Goal: Task Accomplishment & Management: Complete application form

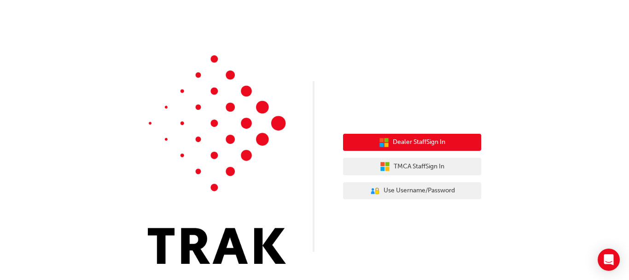
click at [419, 139] on span "Dealer Staff Sign In" at bounding box center [419, 142] width 53 height 11
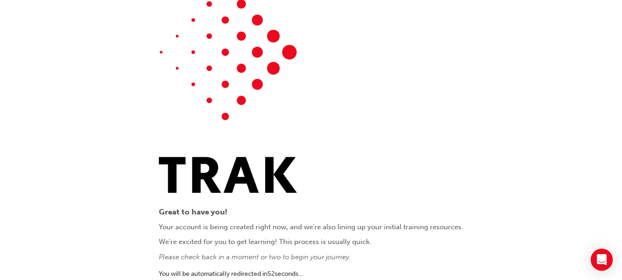
scroll to position [25, 0]
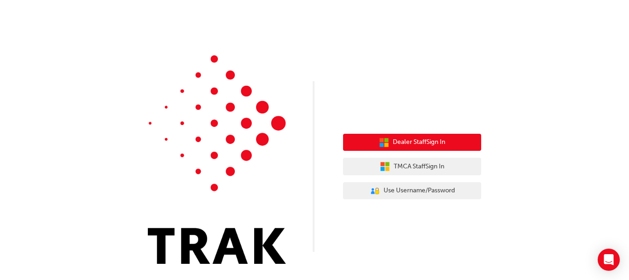
click at [418, 138] on span "Dealer Staff Sign In" at bounding box center [419, 142] width 53 height 11
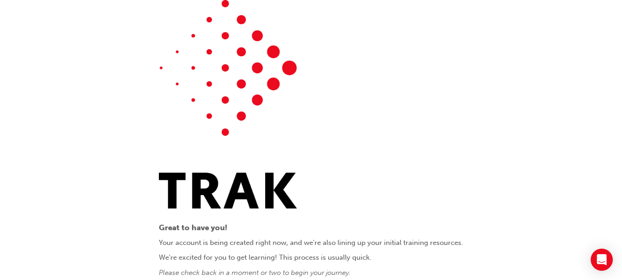
scroll to position [25, 0]
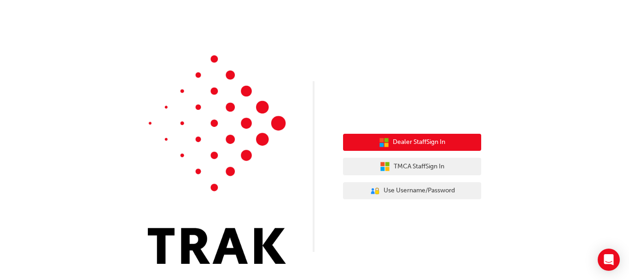
click at [419, 142] on span "Dealer Staff Sign In" at bounding box center [419, 142] width 53 height 11
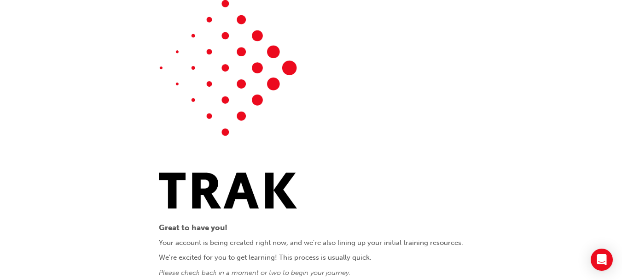
scroll to position [25, 0]
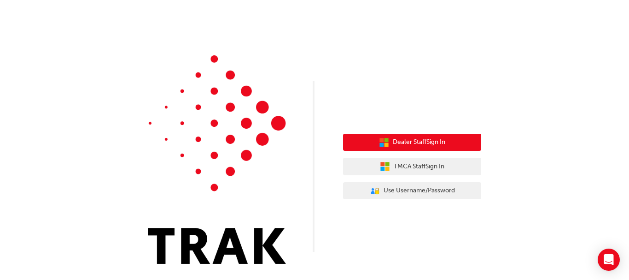
click at [419, 140] on span "Dealer Staff Sign In" at bounding box center [419, 142] width 53 height 11
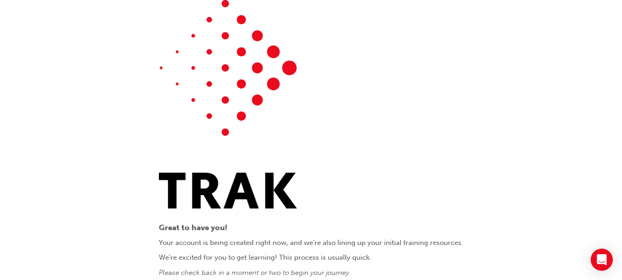
scroll to position [25, 0]
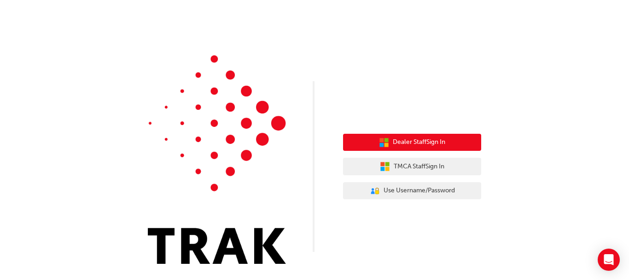
click at [425, 139] on span "Dealer Staff Sign In" at bounding box center [419, 142] width 53 height 11
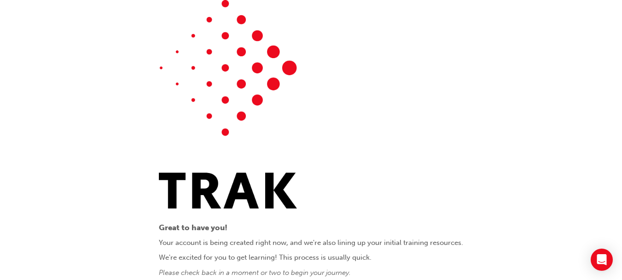
scroll to position [25, 0]
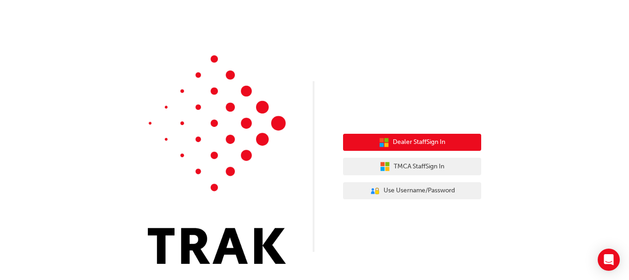
click at [433, 144] on span "Dealer Staff Sign In" at bounding box center [419, 142] width 53 height 11
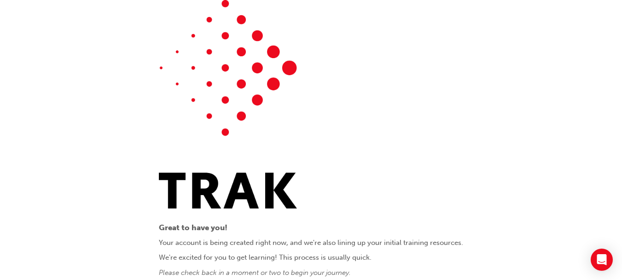
scroll to position [25, 0]
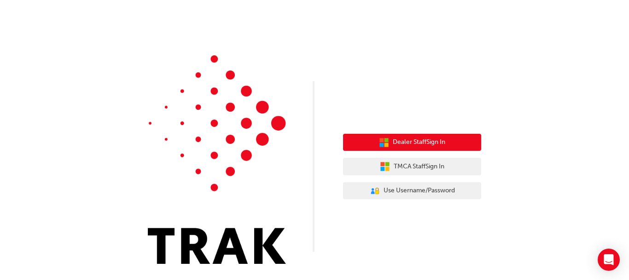
click span "Dealer Staff Sign In"
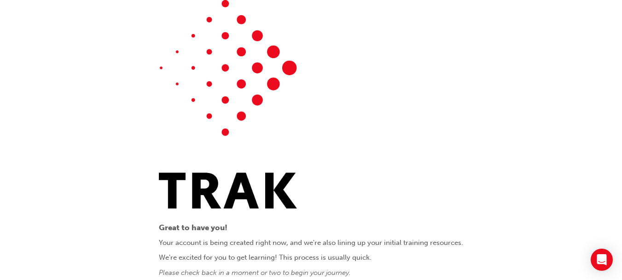
click at [147, 144] on div "Great to have you! Your account is being created right now, and we're also lini…" at bounding box center [311, 152] width 622 height 305
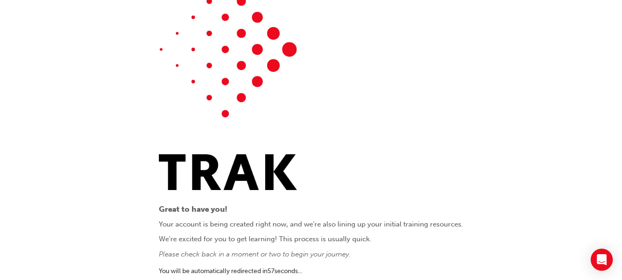
scroll to position [25, 0]
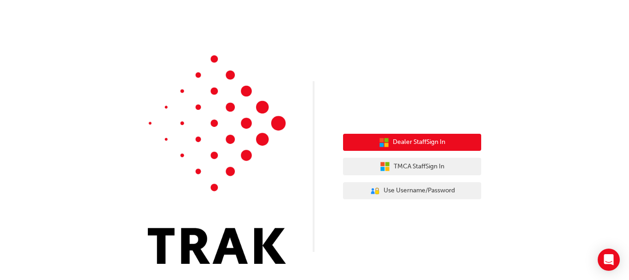
click at [415, 140] on span "Dealer Staff Sign In" at bounding box center [419, 142] width 53 height 11
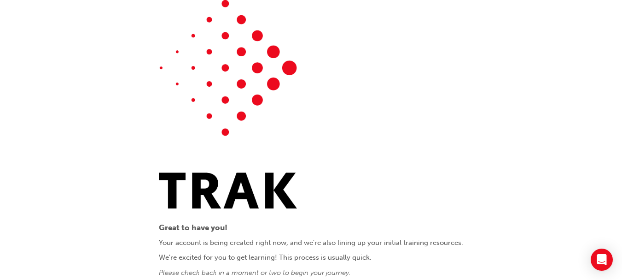
click at [146, 114] on div "Great to have you! Your account is being created right now, and we're also lini…" at bounding box center [311, 152] width 622 height 305
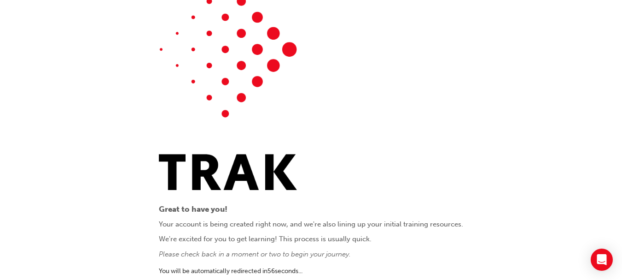
scroll to position [25, 0]
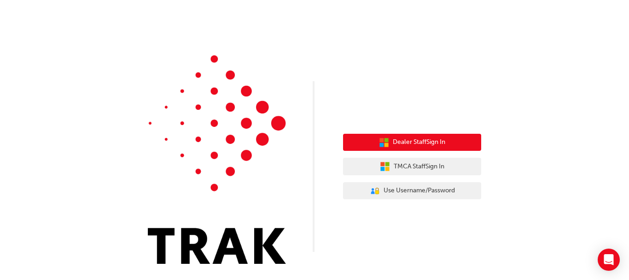
click at [397, 143] on span "Dealer Staff Sign In" at bounding box center [419, 142] width 53 height 11
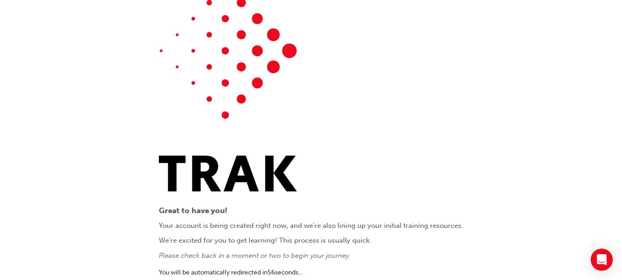
scroll to position [25, 0]
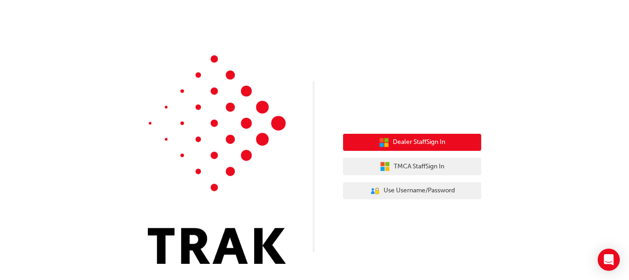
click at [434, 144] on span "Dealer Staff Sign In" at bounding box center [419, 142] width 53 height 11
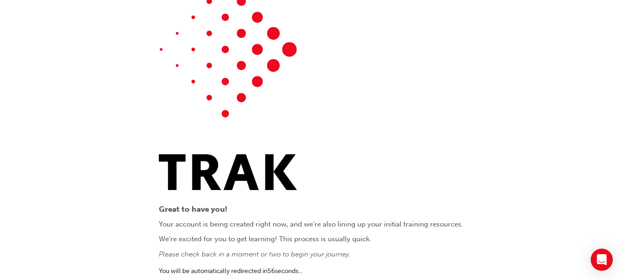
scroll to position [25, 0]
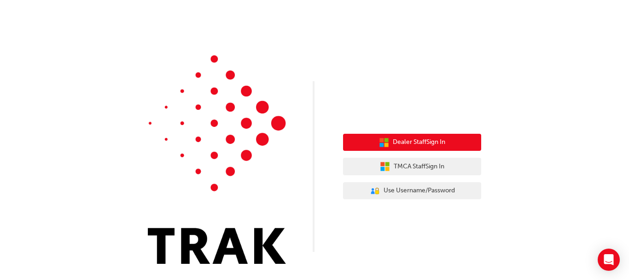
click at [403, 135] on button "Dealer Staff Sign In" at bounding box center [412, 143] width 138 height 18
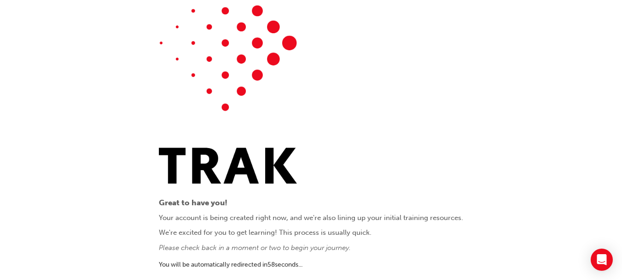
scroll to position [25, 0]
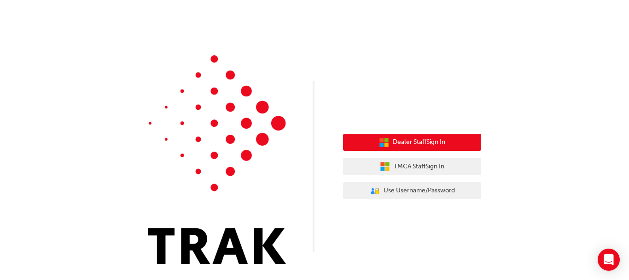
click at [450, 137] on button "Dealer Staff Sign In" at bounding box center [412, 143] width 138 height 18
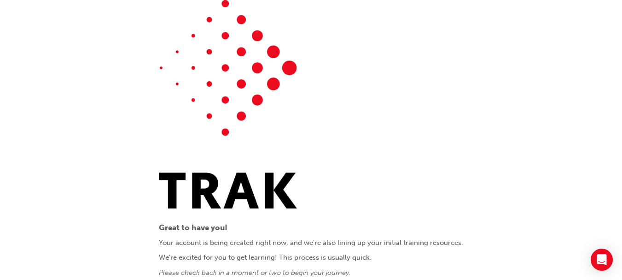
click at [85, 131] on div "Great to have you! Your account is being created right now, and we're also lini…" at bounding box center [311, 152] width 622 height 305
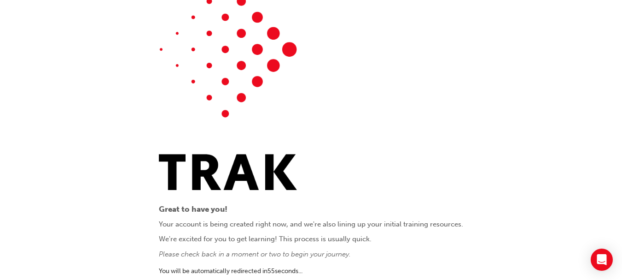
scroll to position [25, 0]
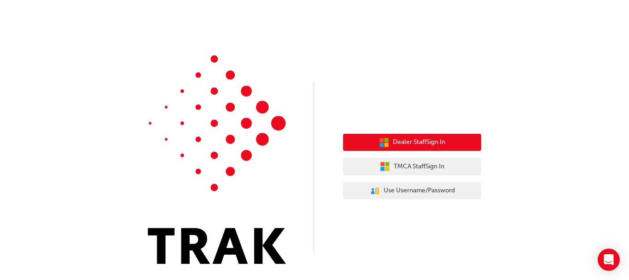
click at [409, 142] on span "Dealer Staff Sign In" at bounding box center [419, 142] width 53 height 11
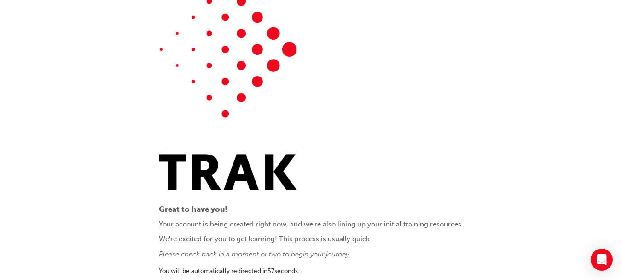
scroll to position [25, 0]
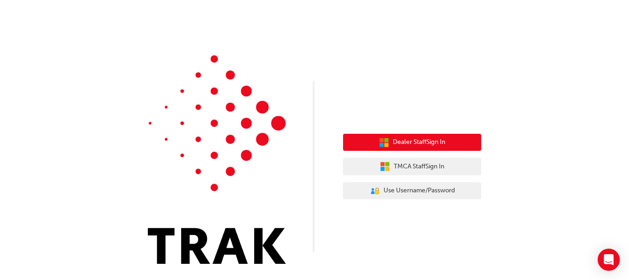
click at [439, 144] on span "Dealer Staff Sign In" at bounding box center [419, 142] width 53 height 11
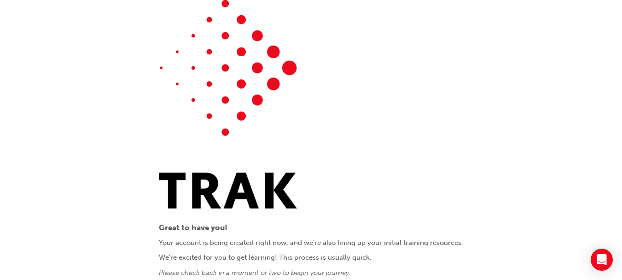
click at [113, 116] on div "Great to have you! Your account is being created right now, and we're also lini…" at bounding box center [311, 152] width 622 height 305
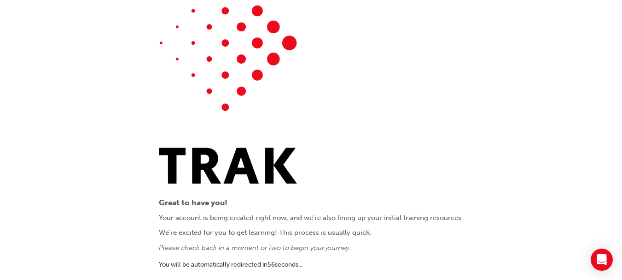
scroll to position [25, 0]
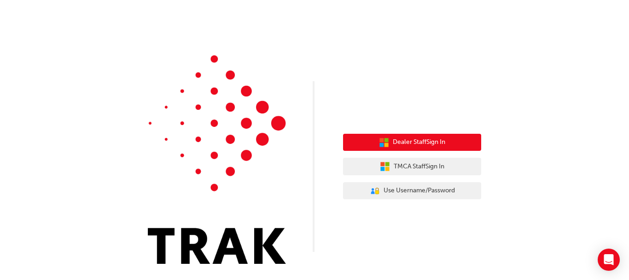
click at [433, 140] on span "Dealer Staff Sign In" at bounding box center [419, 142] width 53 height 11
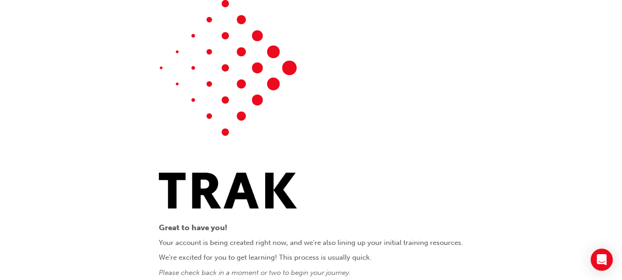
click at [129, 115] on div "Great to have you! Your account is being created right now, and we're also lini…" at bounding box center [311, 152] width 622 height 305
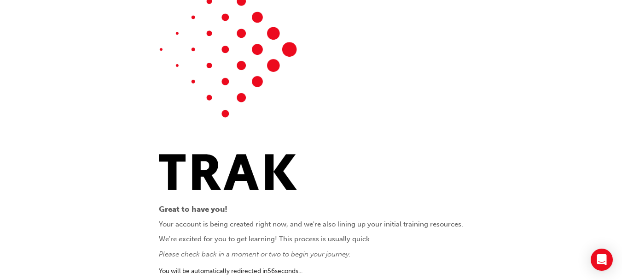
scroll to position [25, 0]
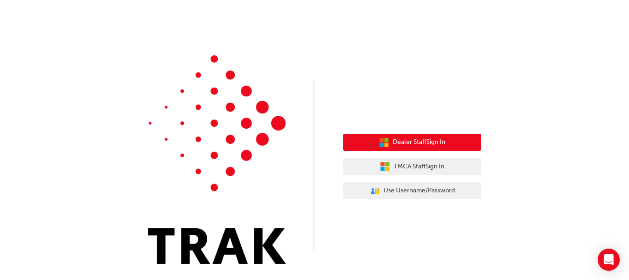
click at [404, 144] on span "Dealer Staff Sign In" at bounding box center [419, 142] width 53 height 11
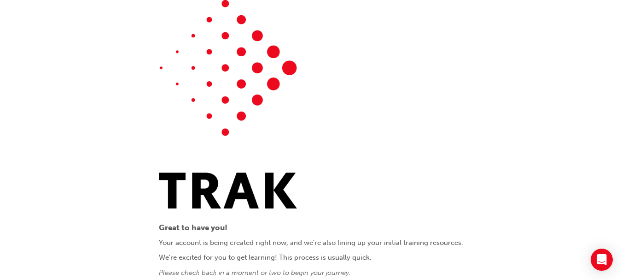
click at [155, 77] on div "Great to have you! Your account is being created right now, and we're also lini…" at bounding box center [311, 152] width 622 height 305
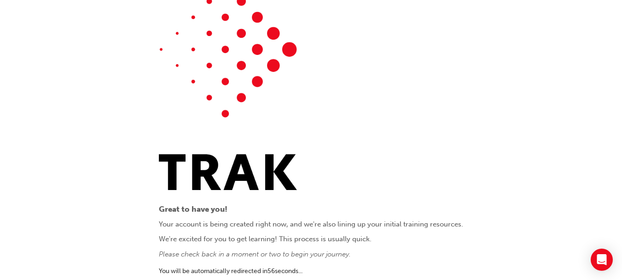
scroll to position [25, 0]
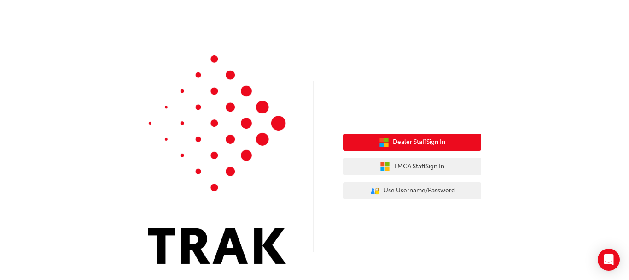
click at [432, 140] on span "Dealer Staff Sign In" at bounding box center [419, 142] width 53 height 11
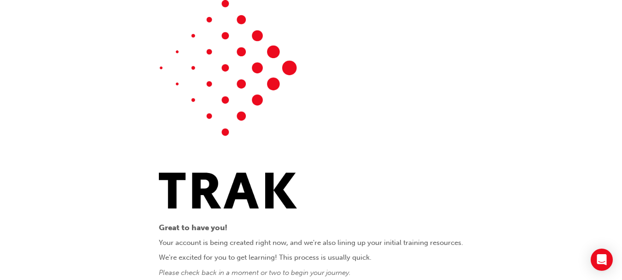
click at [109, 119] on div "Great to have you! Your account is being created right now, and we're also lini…" at bounding box center [311, 152] width 622 height 305
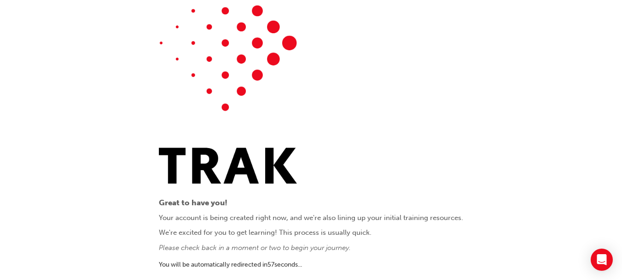
scroll to position [25, 0]
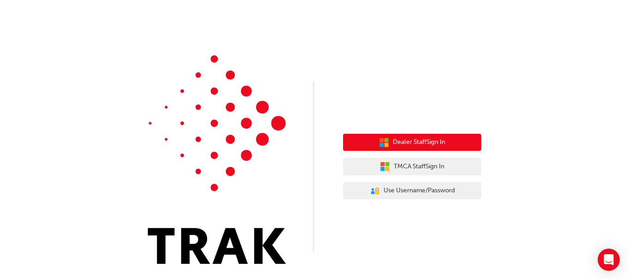
click at [415, 137] on button "Dealer Staff Sign In" at bounding box center [412, 143] width 138 height 18
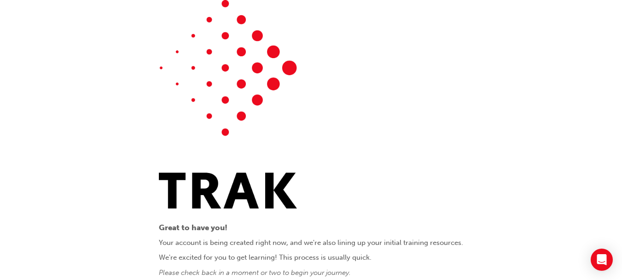
click at [132, 122] on div "Great to have you! Your account is being created right now, and we're also lini…" at bounding box center [311, 152] width 622 height 305
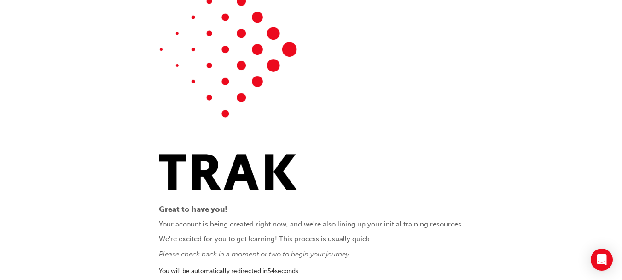
scroll to position [25, 0]
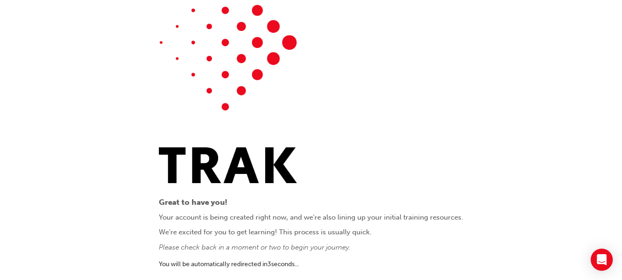
click at [121, 128] on div "Great to have you! Your account is being created right now, and we're also lini…" at bounding box center [311, 127] width 622 height 305
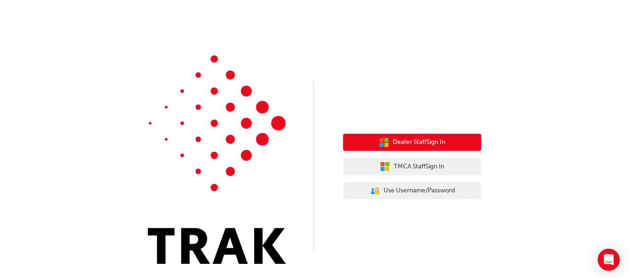
click at [435, 146] on span "Dealer Staff Sign In" at bounding box center [419, 142] width 53 height 11
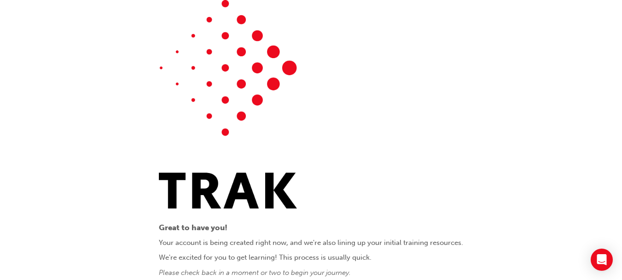
click at [115, 123] on div "Great to have you! Your account is being created right now, and we're also lini…" at bounding box center [311, 152] width 622 height 305
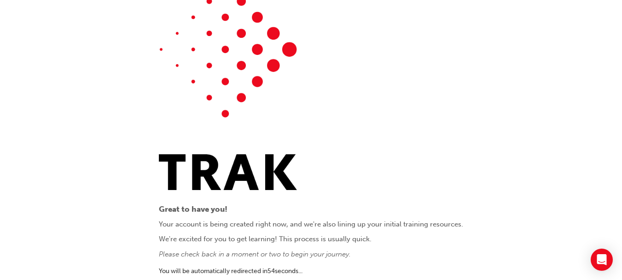
scroll to position [25, 0]
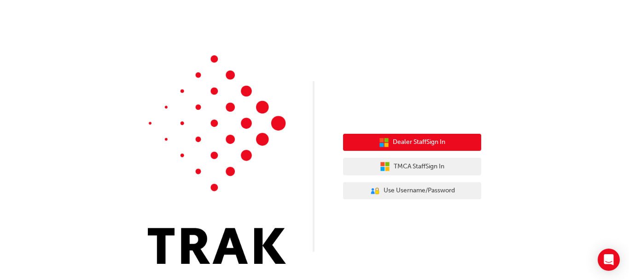
click at [386, 137] on button "Dealer Staff Sign In" at bounding box center [412, 143] width 138 height 18
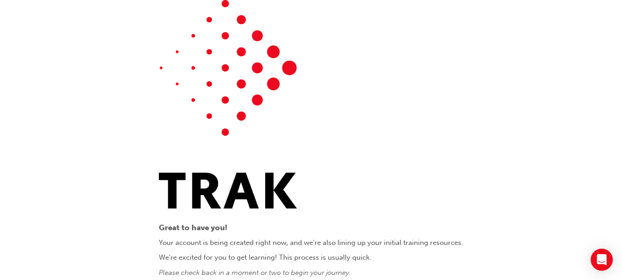
click at [69, 109] on div "Great to have you! Your account is being created right now, and we're also lini…" at bounding box center [311, 152] width 622 height 305
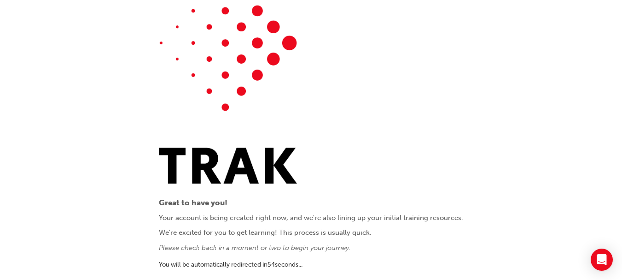
scroll to position [25, 0]
